Goal: Navigation & Orientation: Find specific page/section

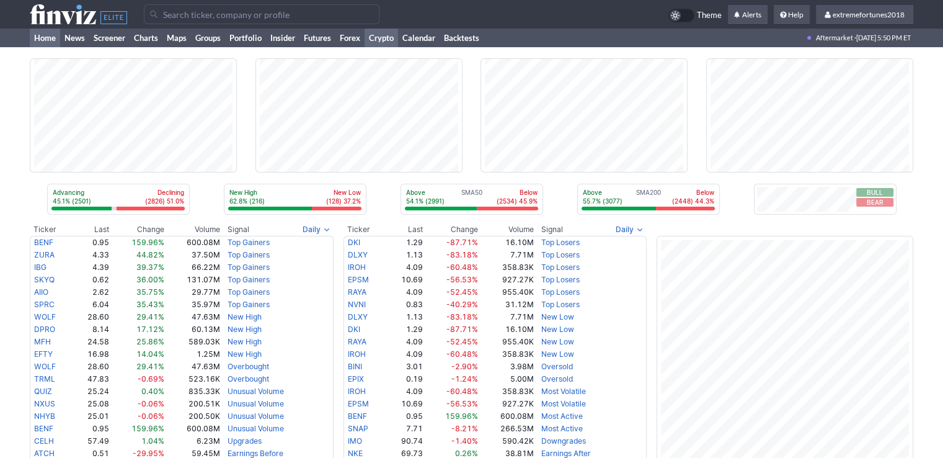
click at [389, 40] on link "Crypto" at bounding box center [381, 38] width 33 height 19
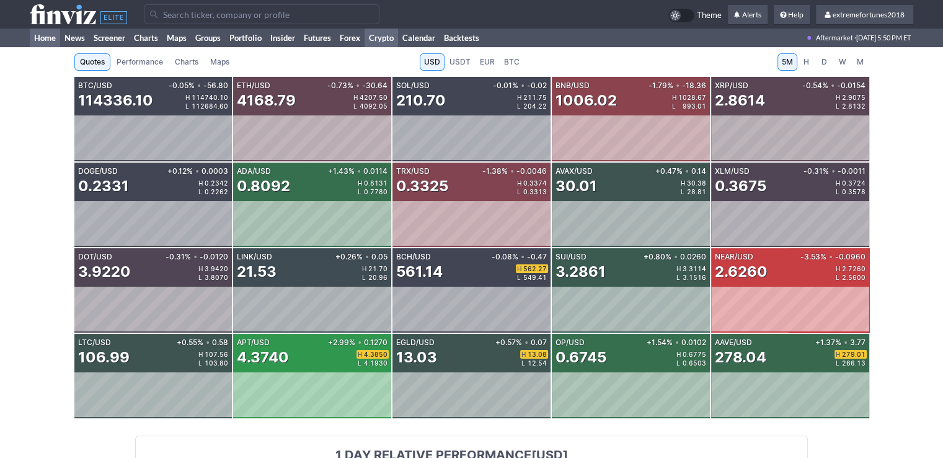
click at [46, 38] on link "Home" at bounding box center [45, 38] width 30 height 19
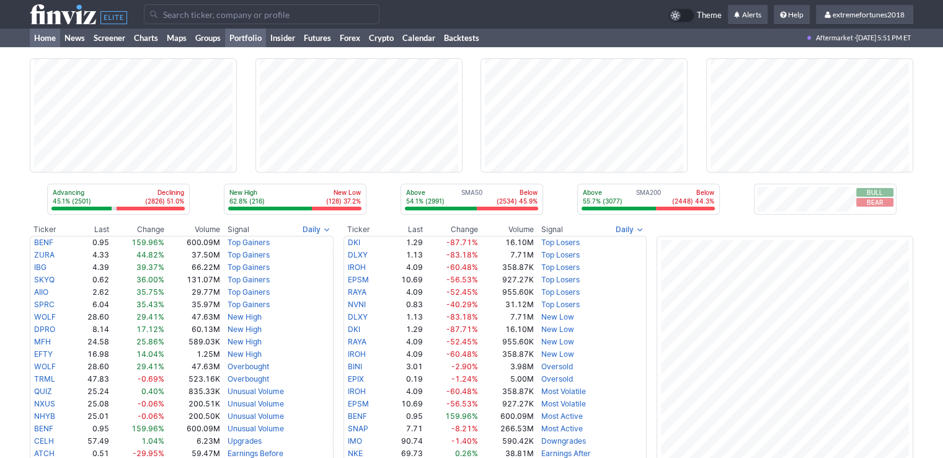
click at [245, 41] on link "Portfolio" at bounding box center [245, 38] width 41 height 19
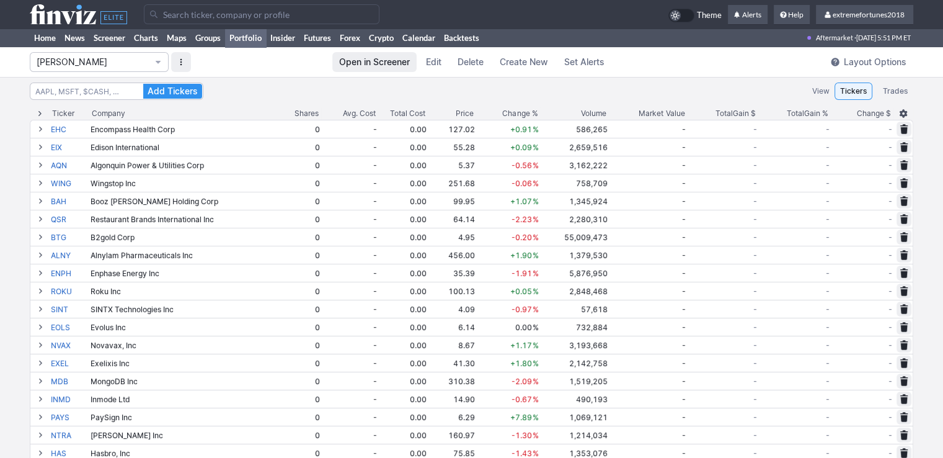
click at [82, 60] on span "[PERSON_NAME]" at bounding box center [93, 62] width 113 height 12
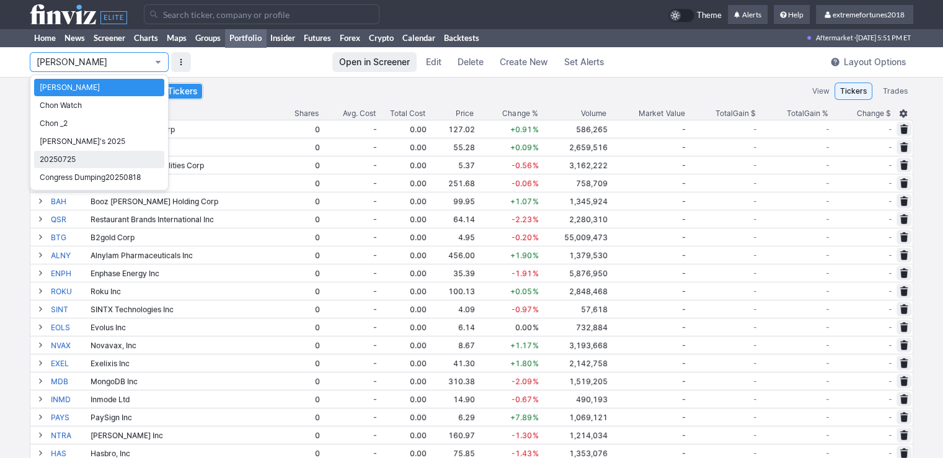
click at [69, 157] on span "20250725" at bounding box center [99, 159] width 119 height 12
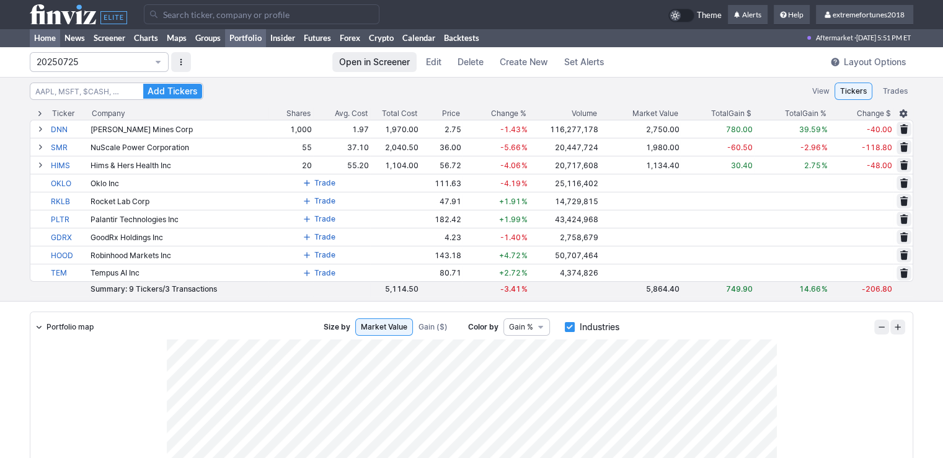
click at [46, 38] on link "Home" at bounding box center [45, 38] width 30 height 19
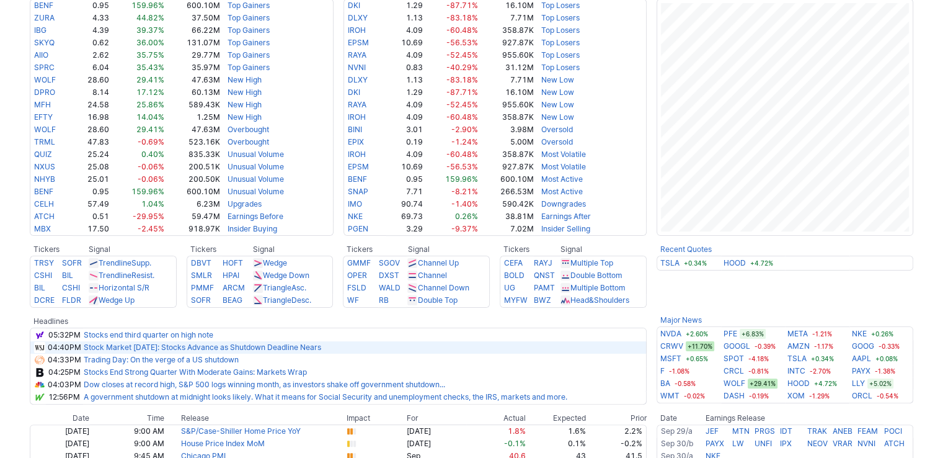
scroll to position [310, 0]
